Goal: Navigation & Orientation: Find specific page/section

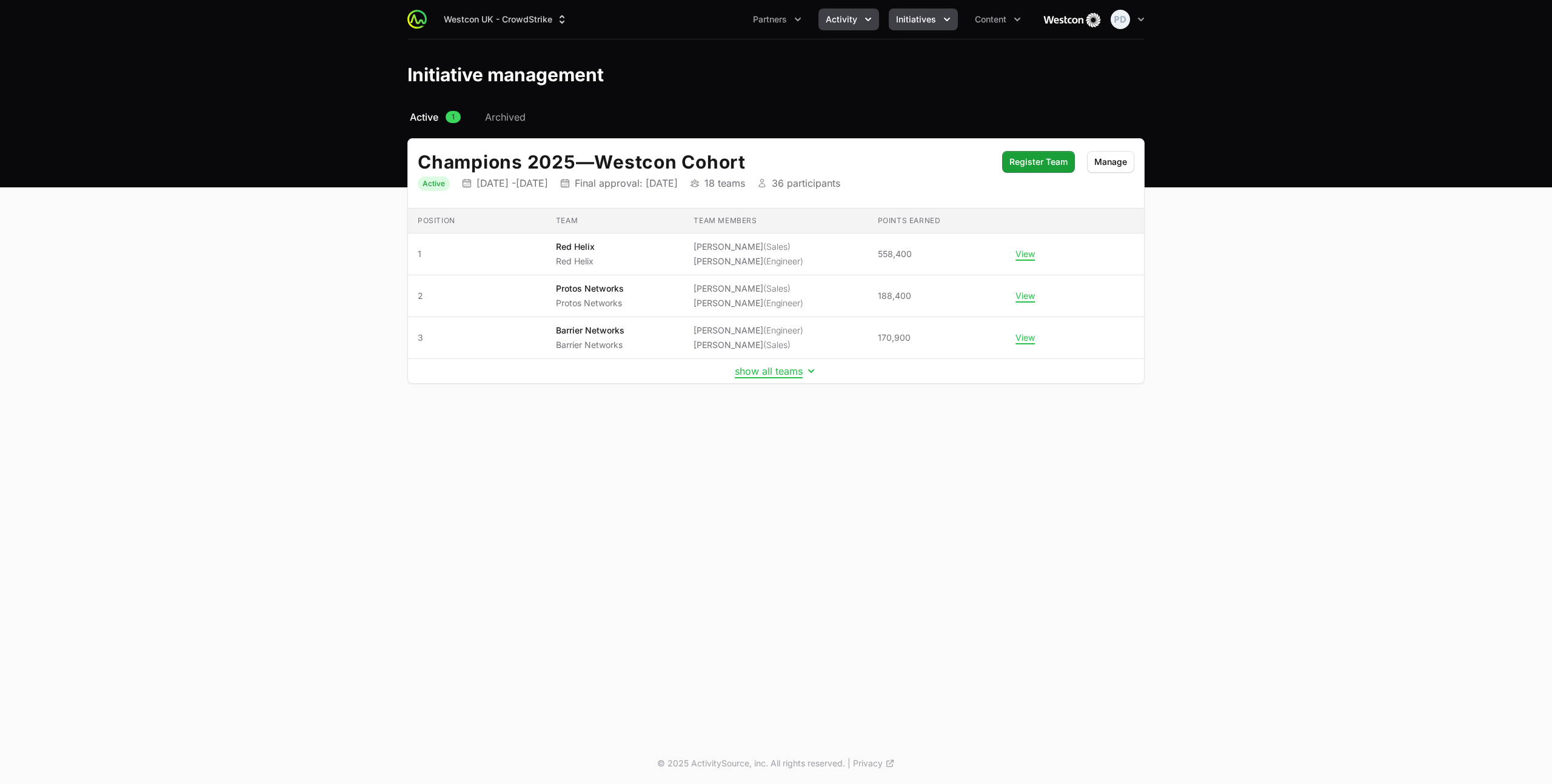
click at [844, 21] on span "Activity" at bounding box center [842, 19] width 31 height 12
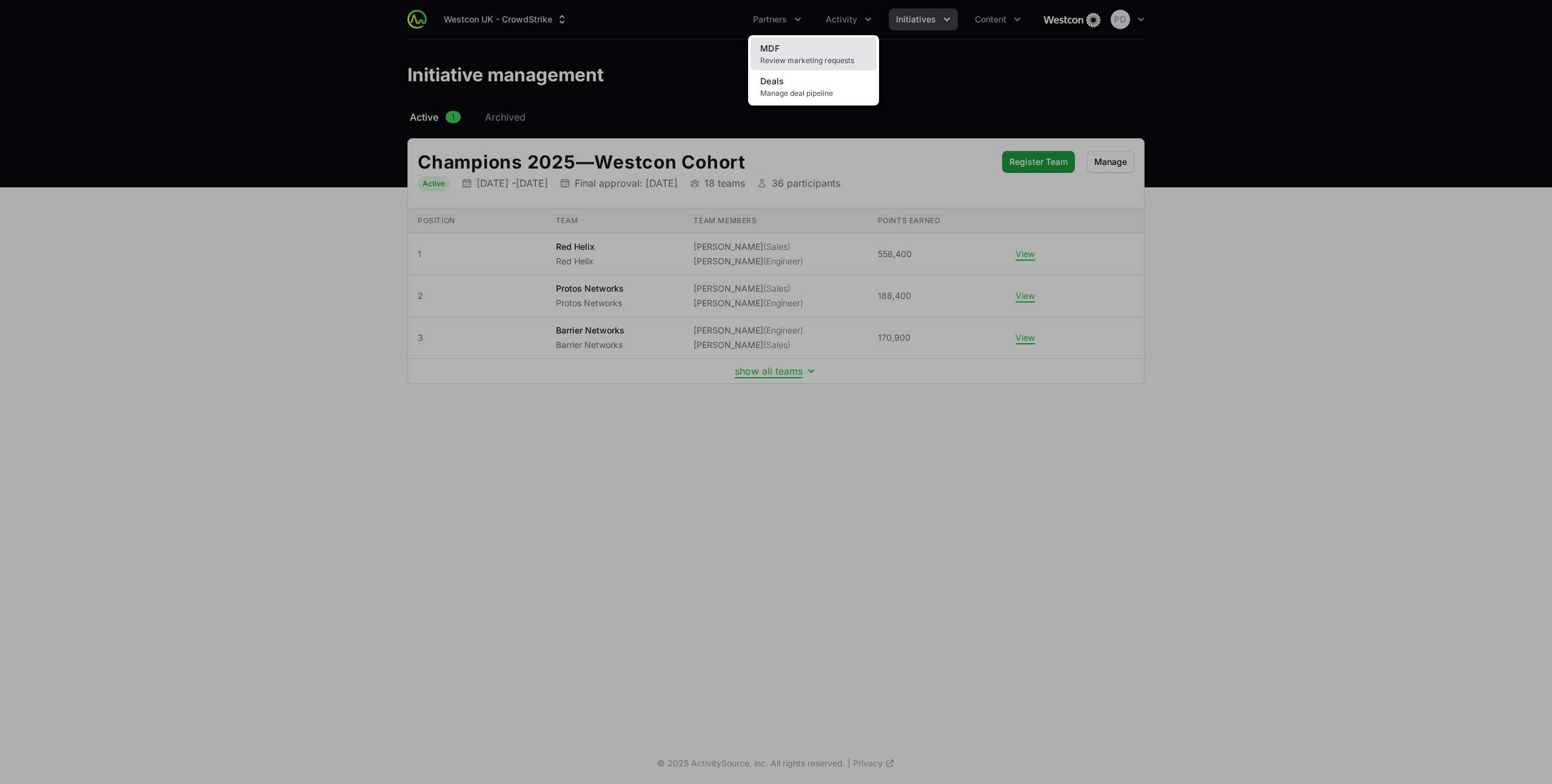
click at [843, 57] on span "Review marketing requests" at bounding box center [813, 60] width 107 height 10
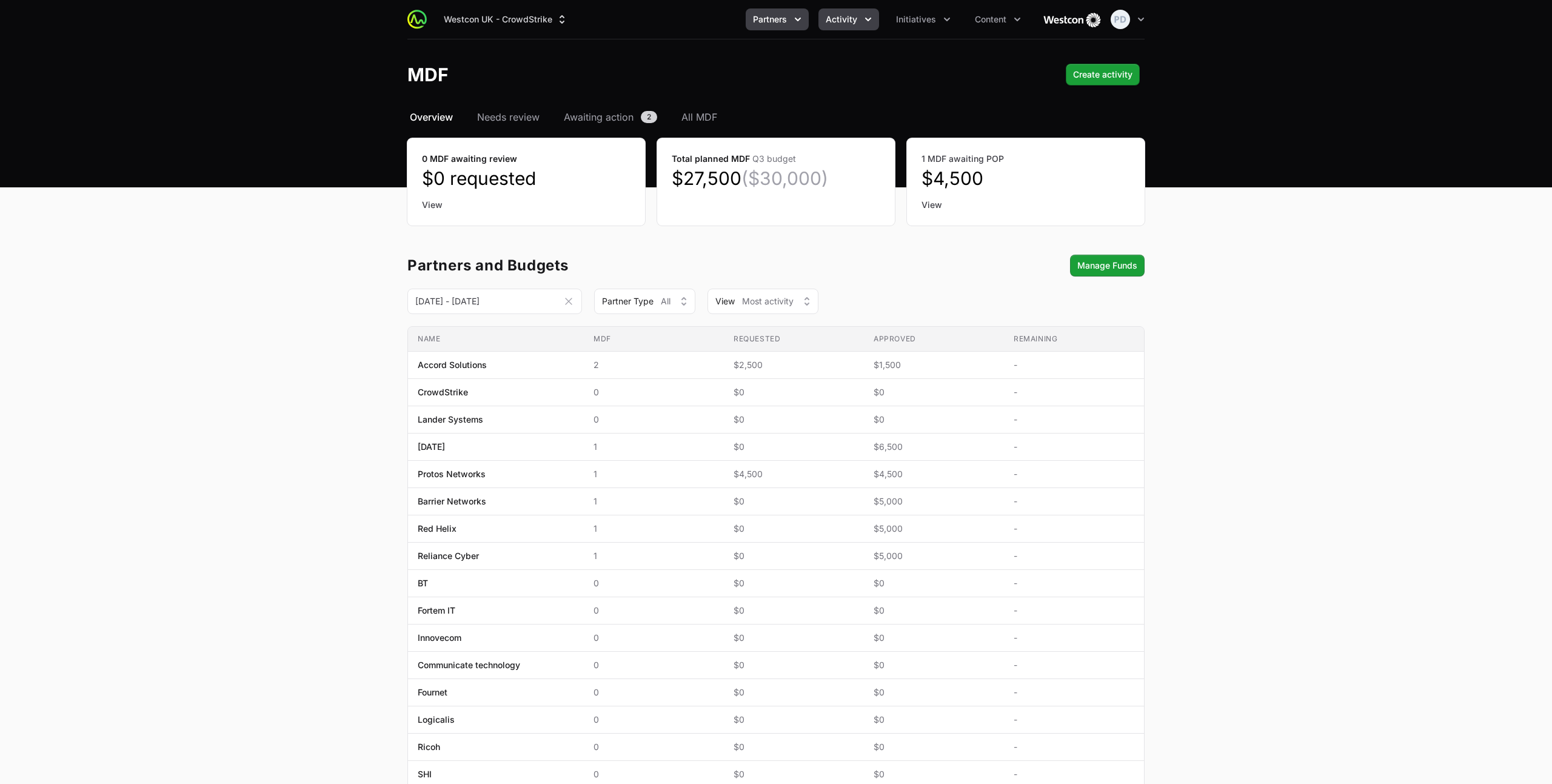
click at [774, 19] on span "Partners" at bounding box center [770, 19] width 34 height 12
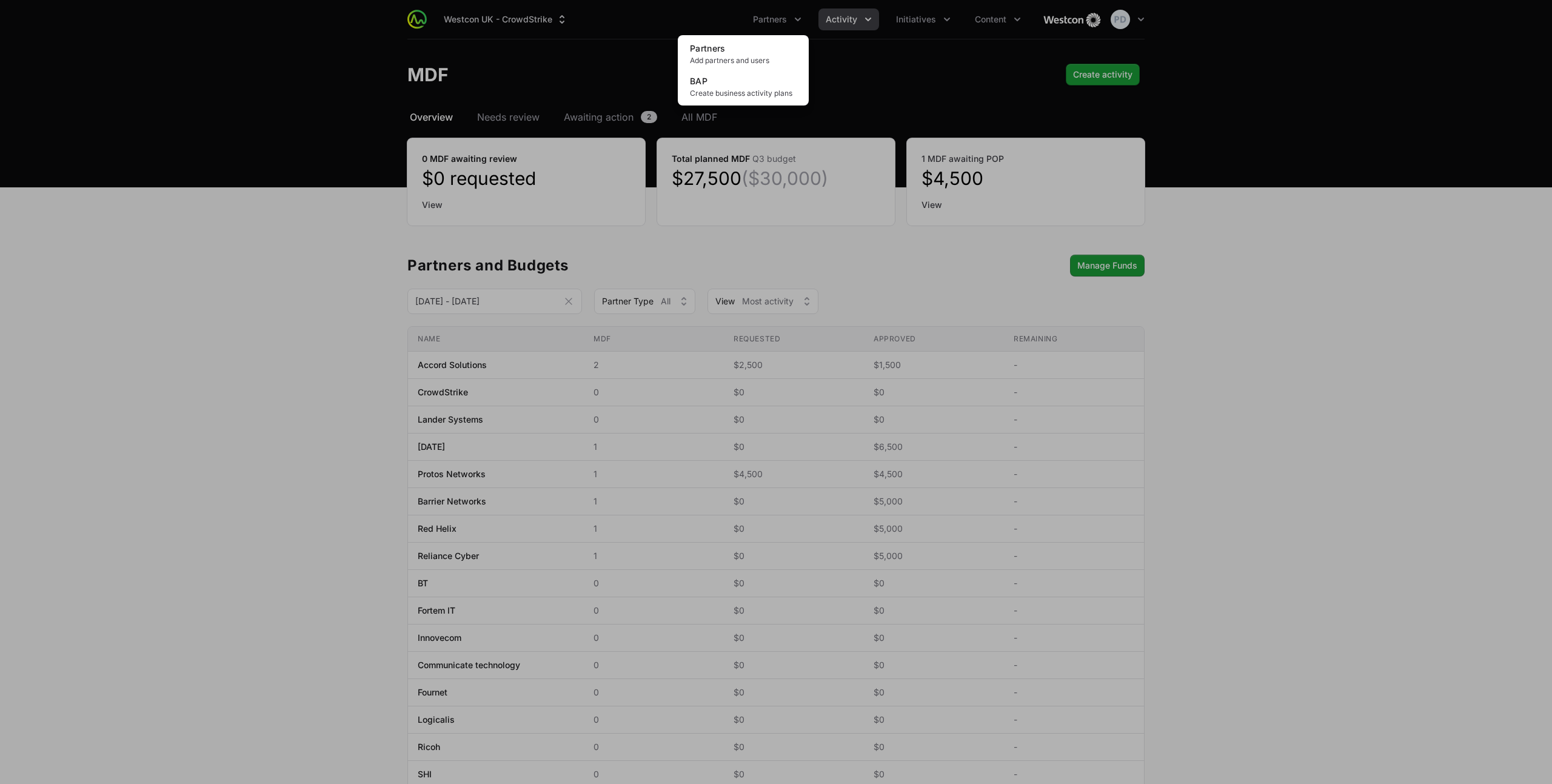
click at [775, 19] on div "Partners menu" at bounding box center [776, 392] width 1552 height 784
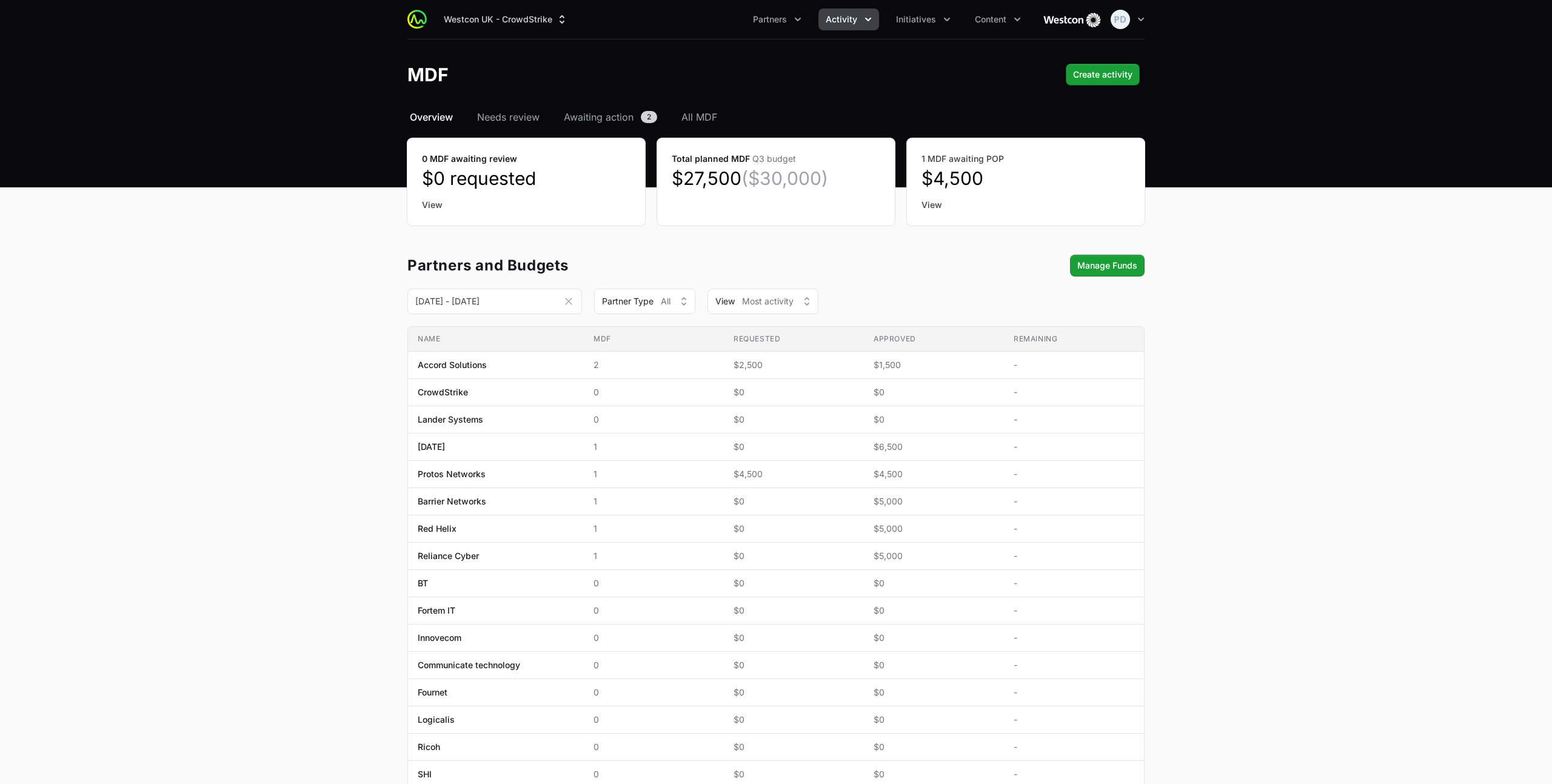
click at [817, 17] on ul "Partners Activity Initiatives Content" at bounding box center [887, 19] width 282 height 22
click at [852, 19] on span "Activity" at bounding box center [842, 19] width 31 height 12
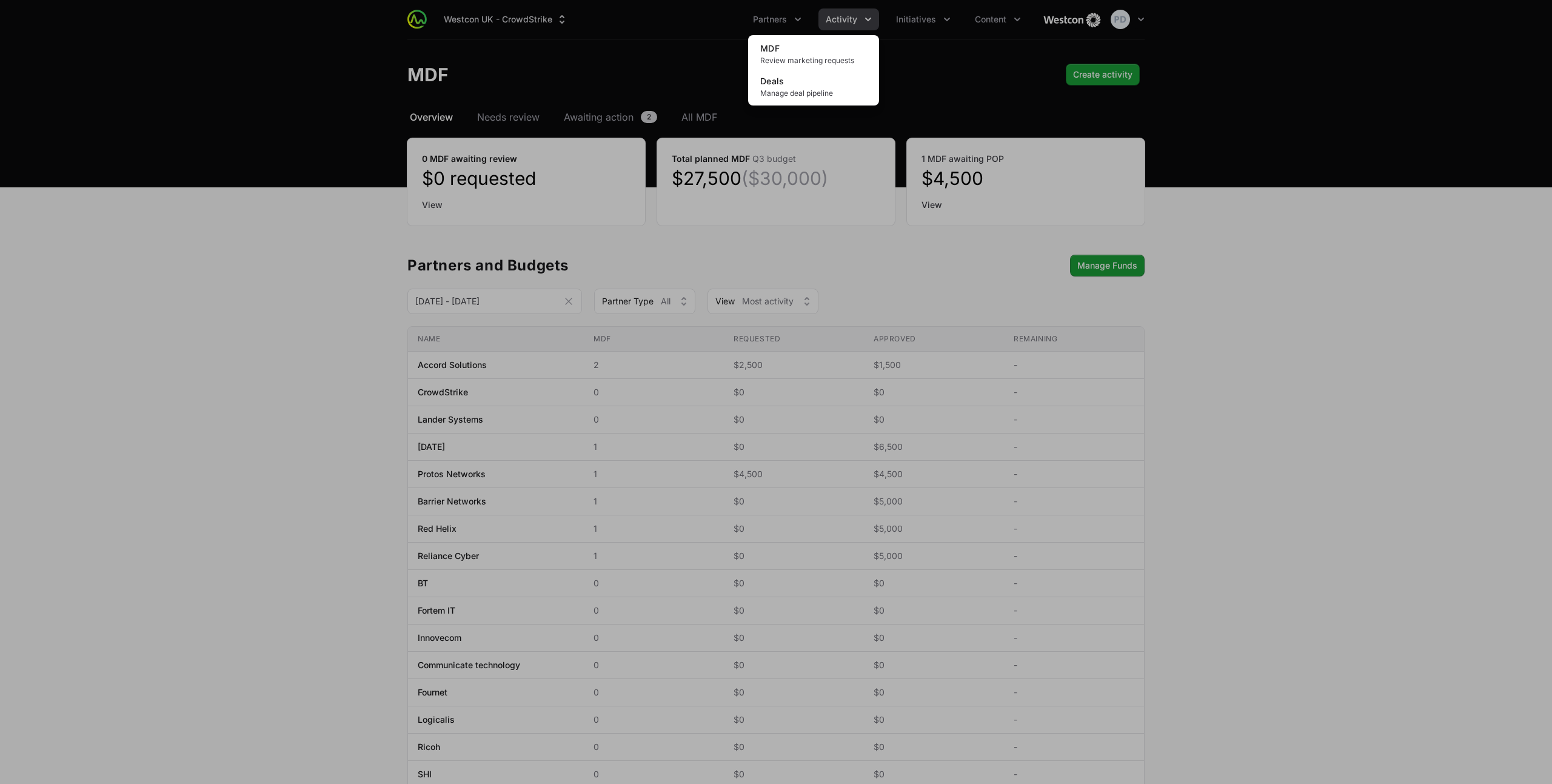
click at [852, 19] on div "Activity menu" at bounding box center [776, 392] width 1552 height 784
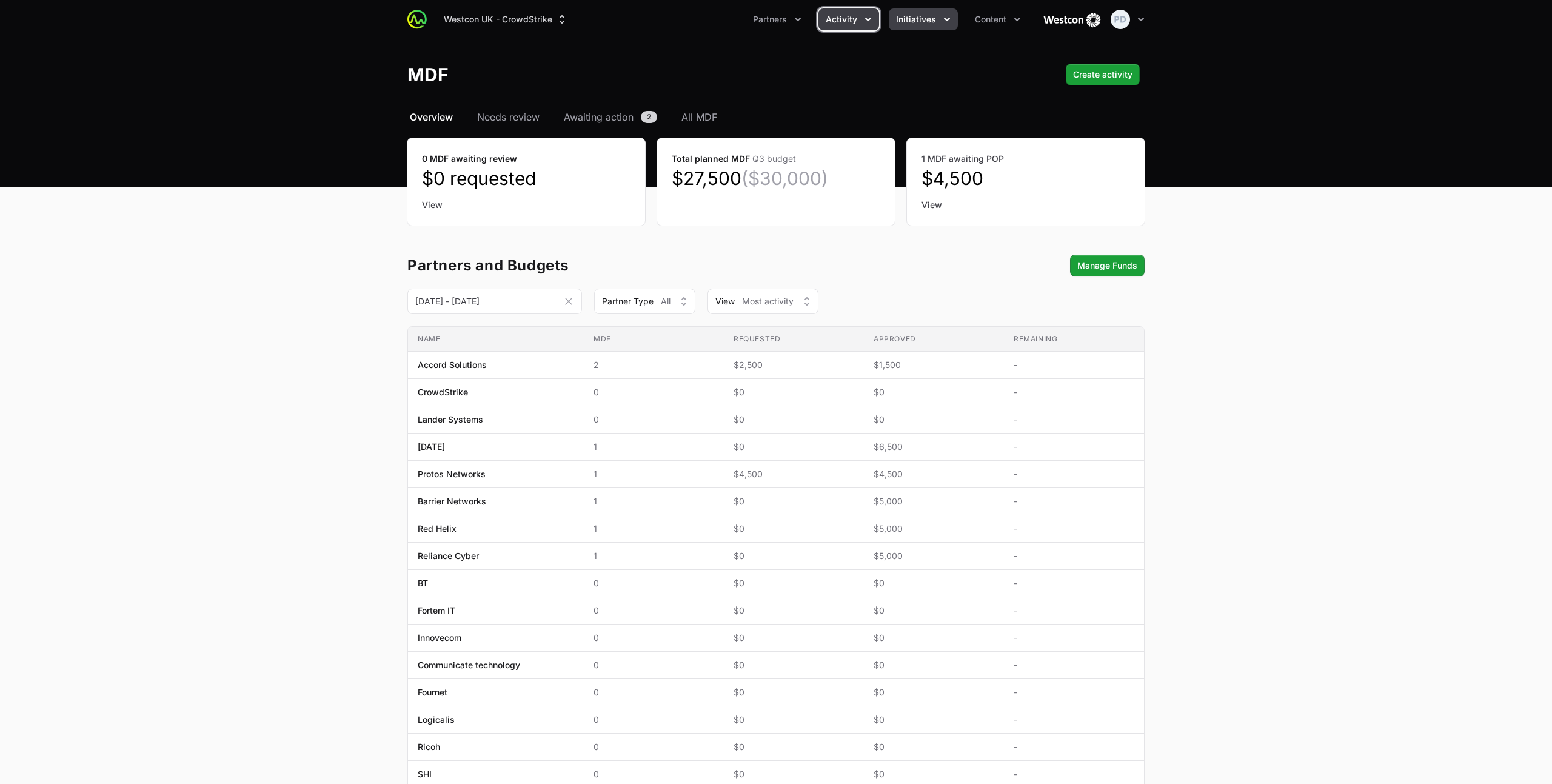
click at [923, 16] on span "Initiatives" at bounding box center [916, 19] width 40 height 12
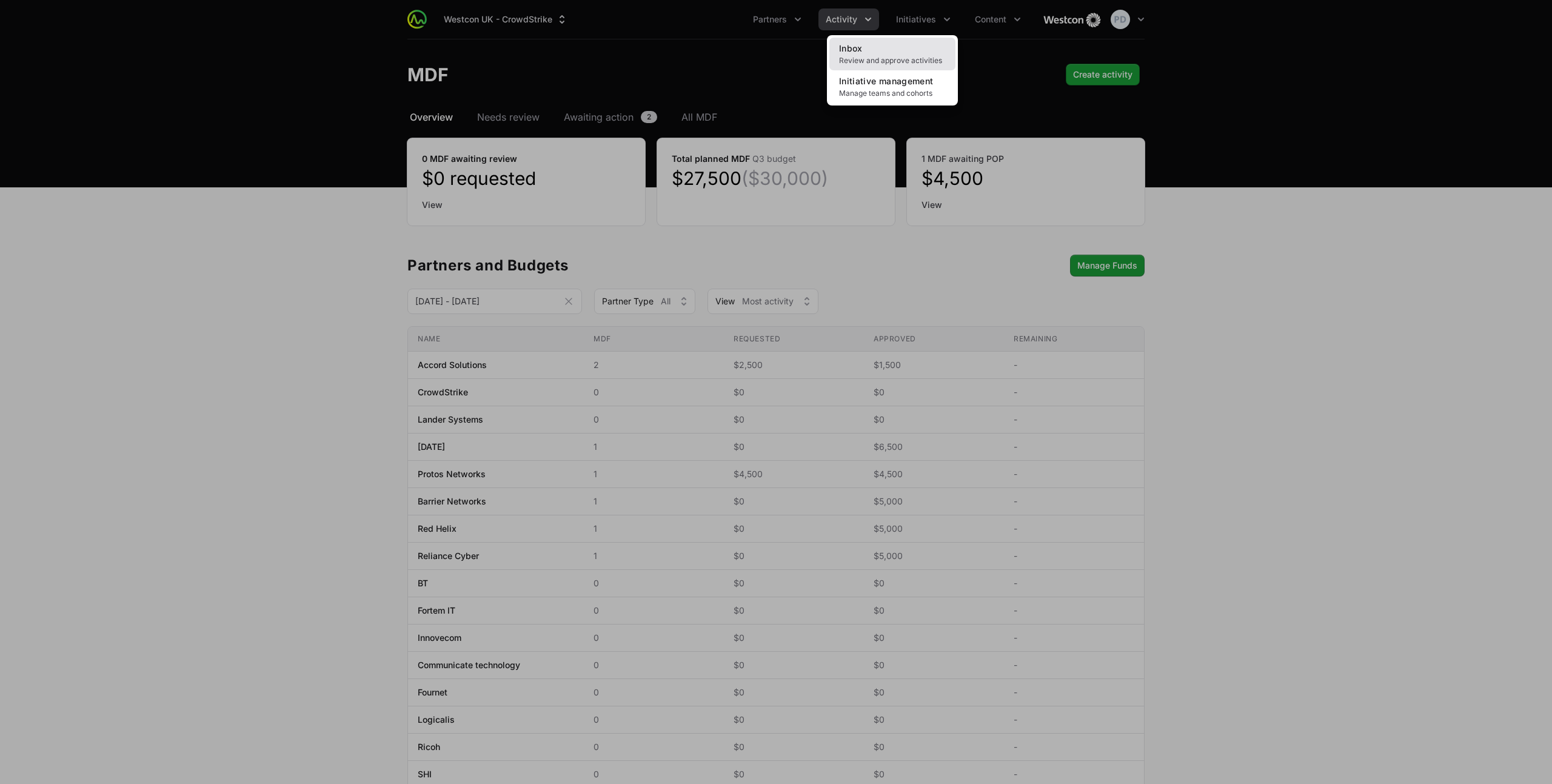
click at [897, 56] on span "Review and approve activities" at bounding box center [892, 60] width 107 height 10
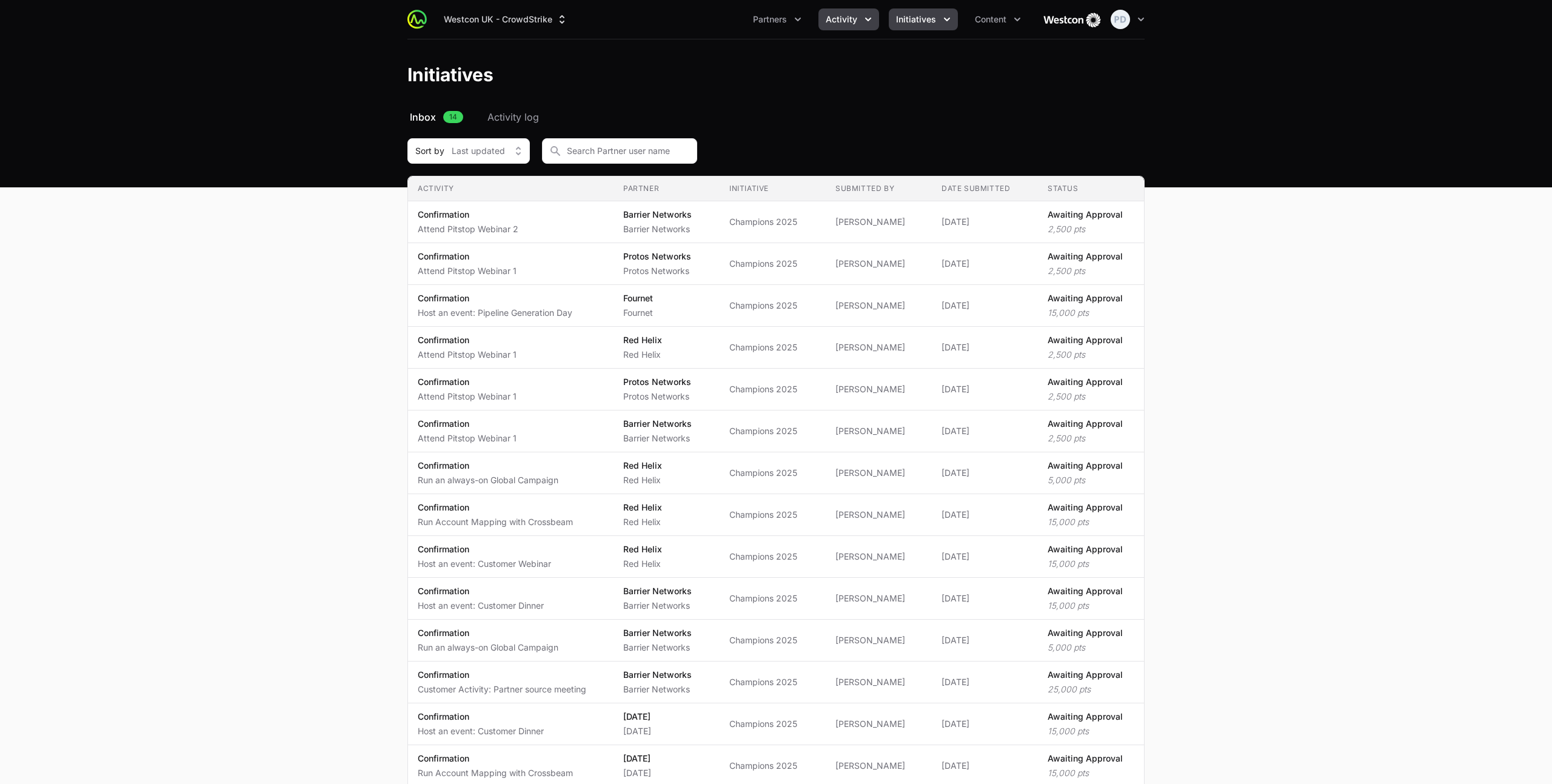
click at [856, 24] on span "Activity" at bounding box center [842, 19] width 31 height 12
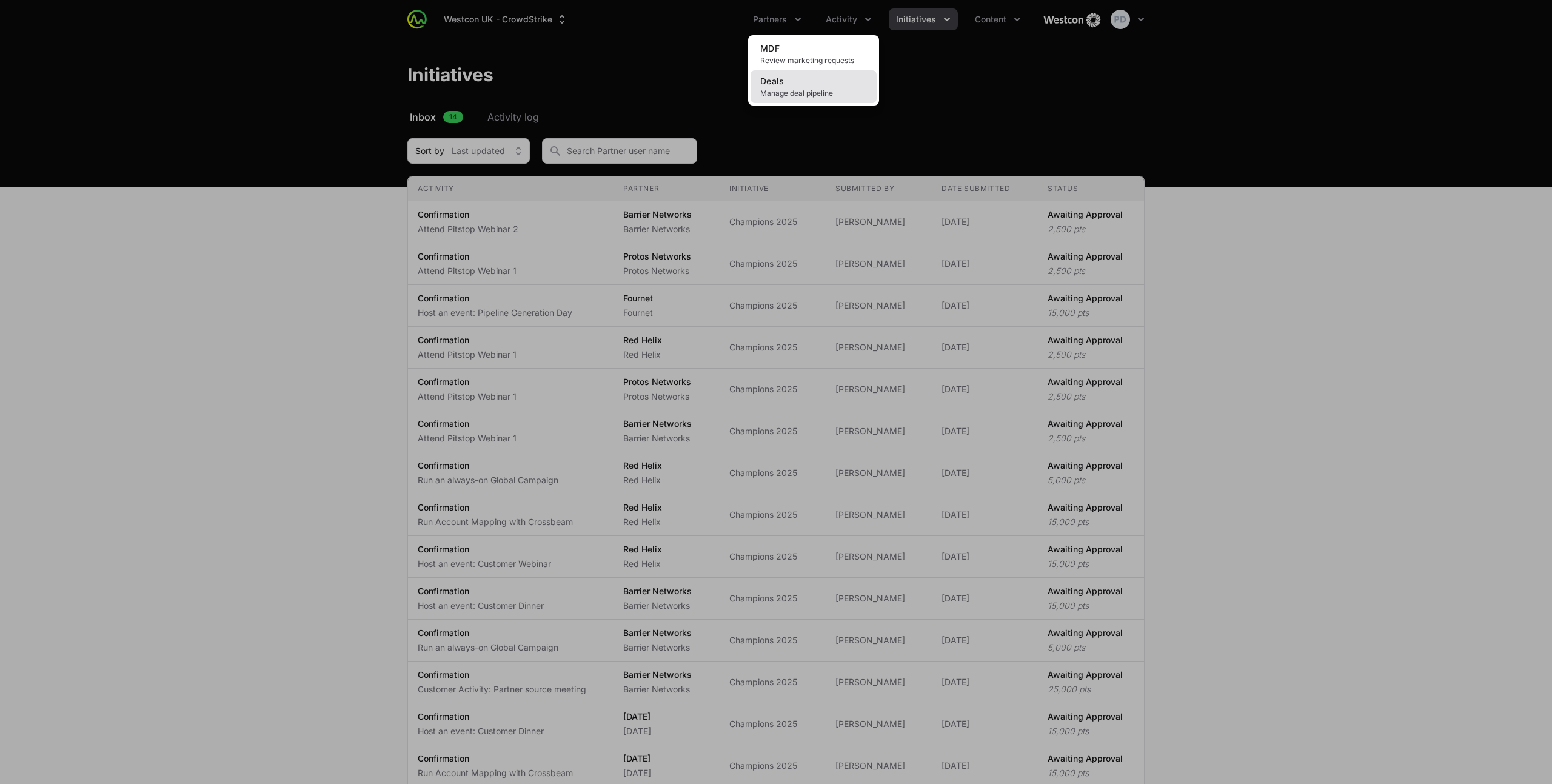
click at [803, 80] on link "Deals Manage deal pipeline" at bounding box center [814, 87] width 126 height 33
